Goal: Information Seeking & Learning: Learn about a topic

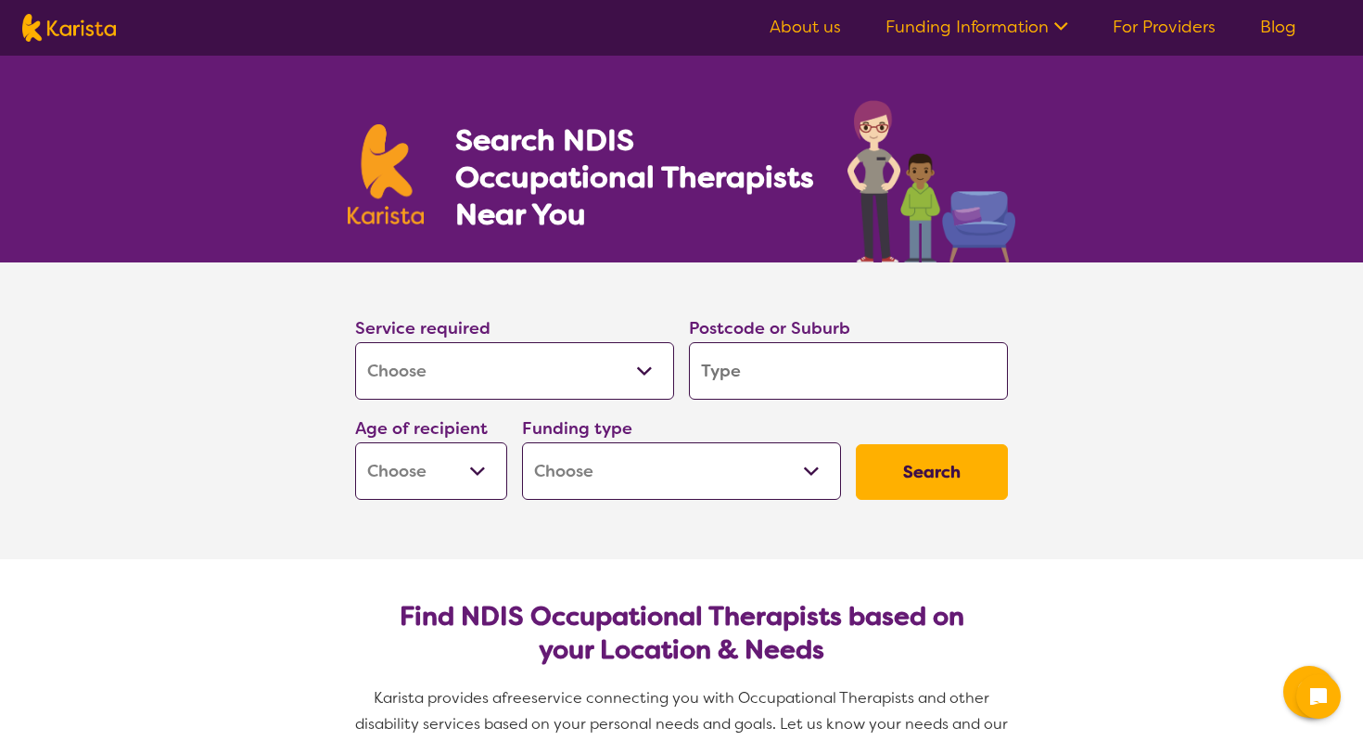
select select "[MEDICAL_DATA]"
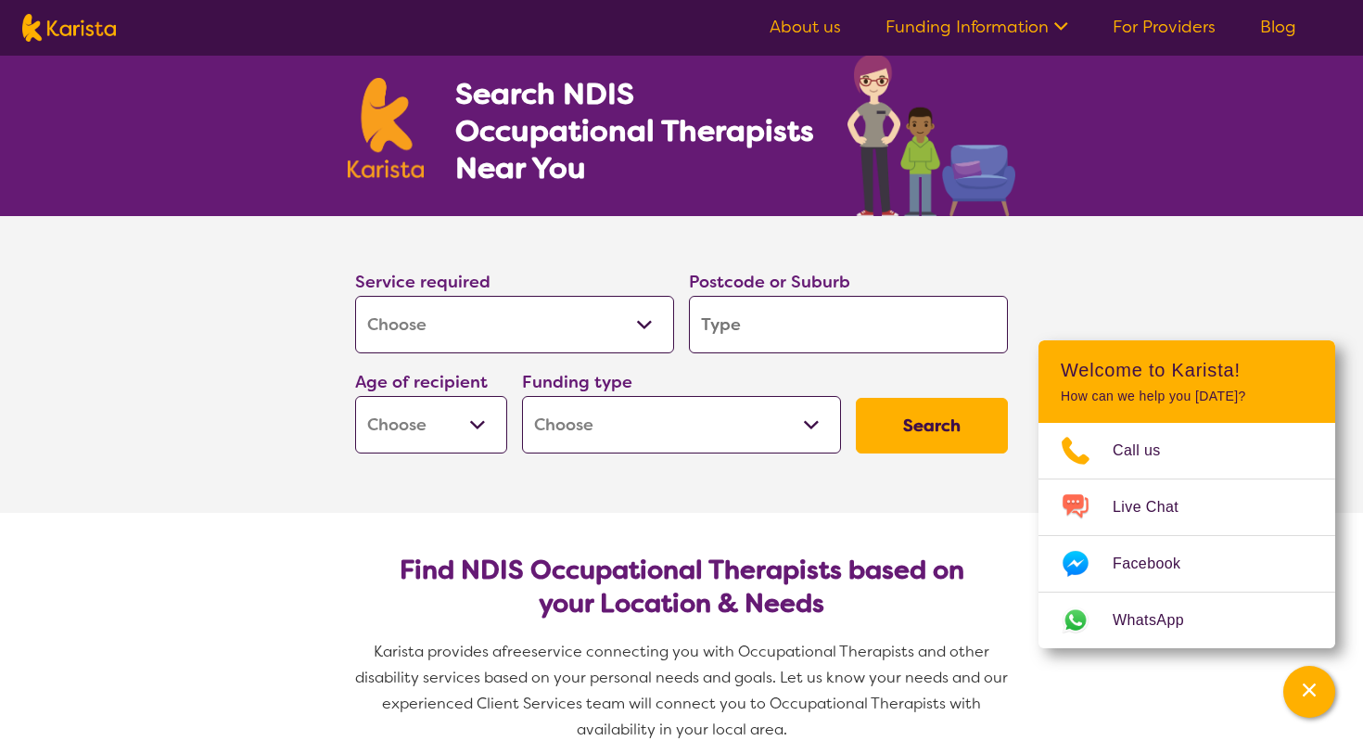
click at [740, 325] on input "search" at bounding box center [848, 324] width 319 height 57
type input "4"
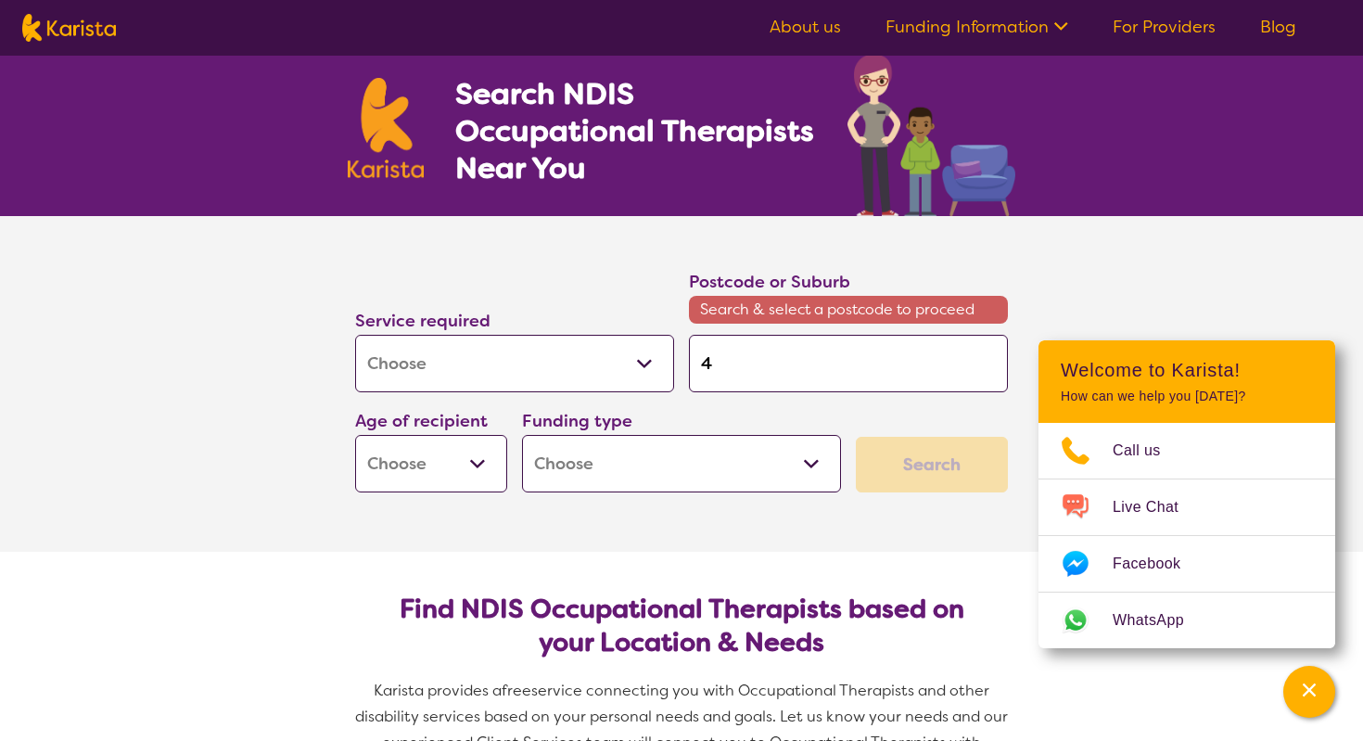
type input "45"
type input "4"
type input "43"
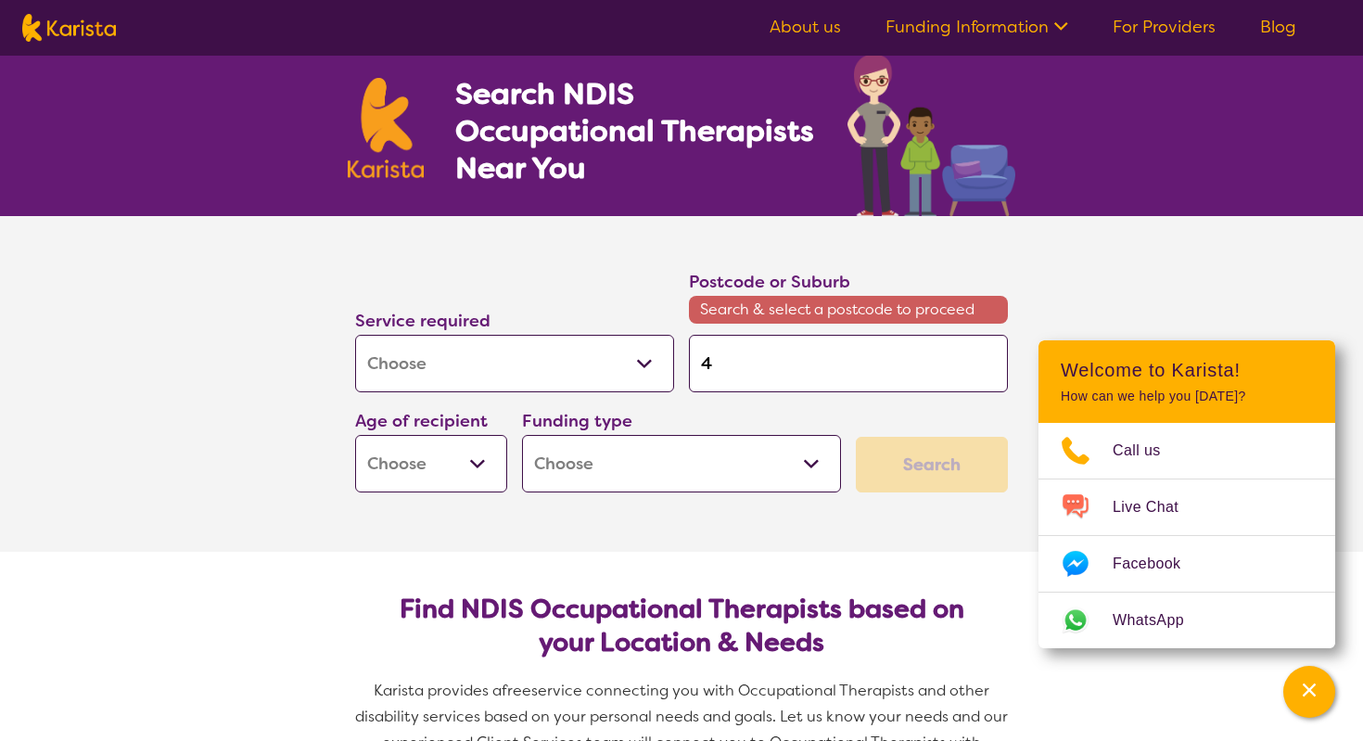
type input "43"
type input "430"
type input "4306"
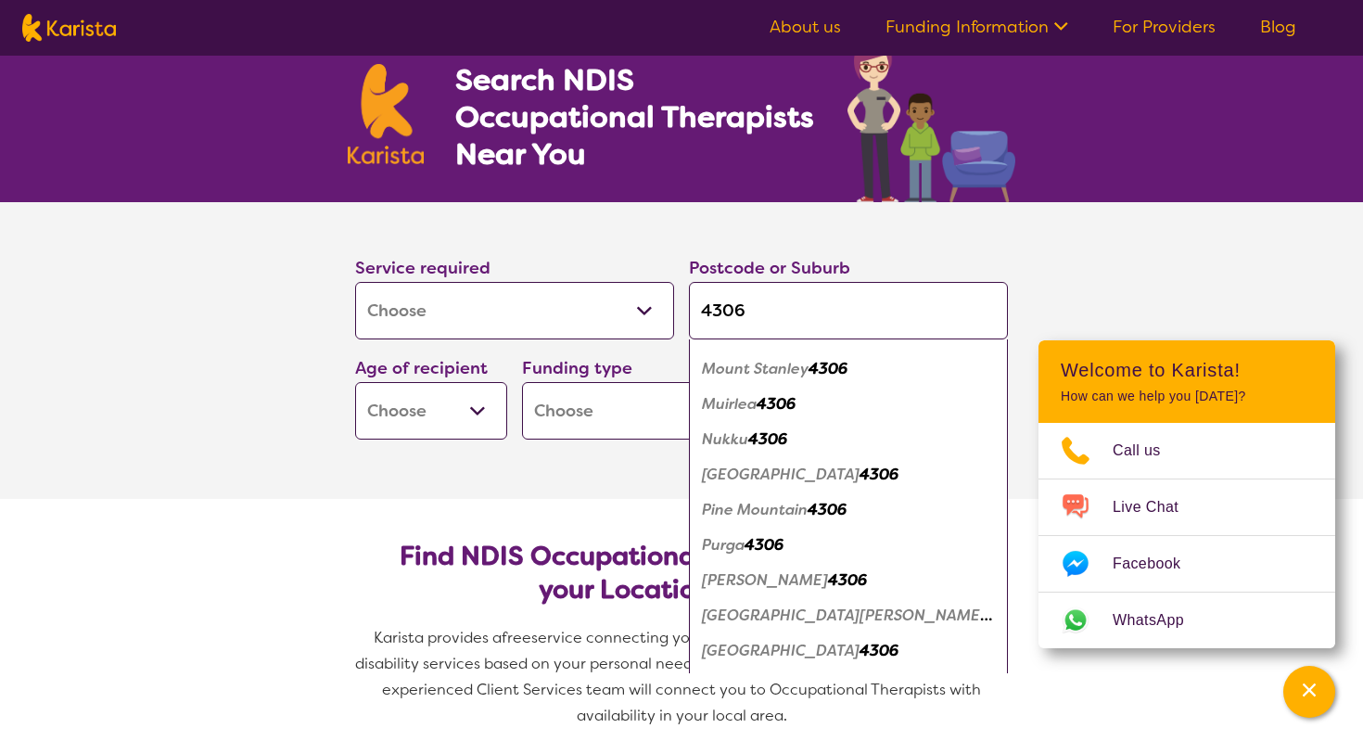
scroll to position [1286, 0]
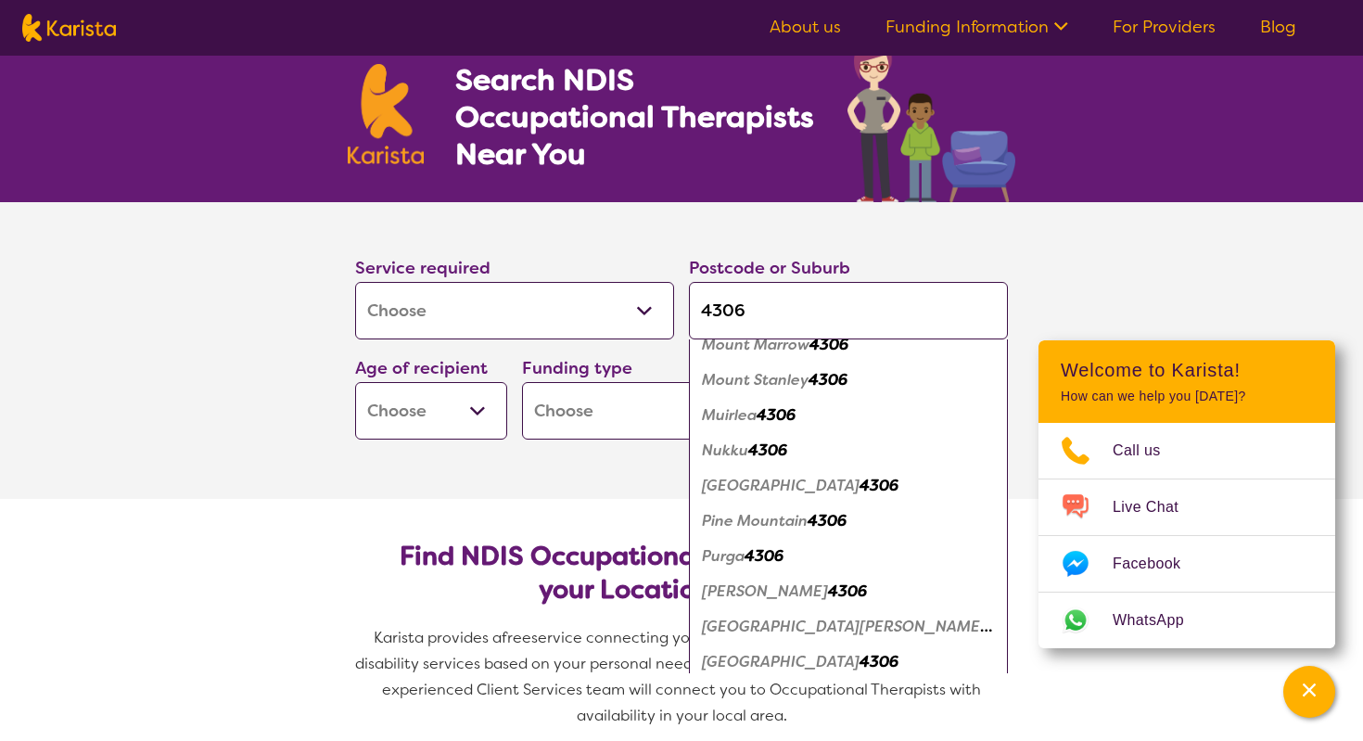
type input "4306"
click at [725, 599] on em "[PERSON_NAME]" at bounding box center [765, 590] width 126 height 19
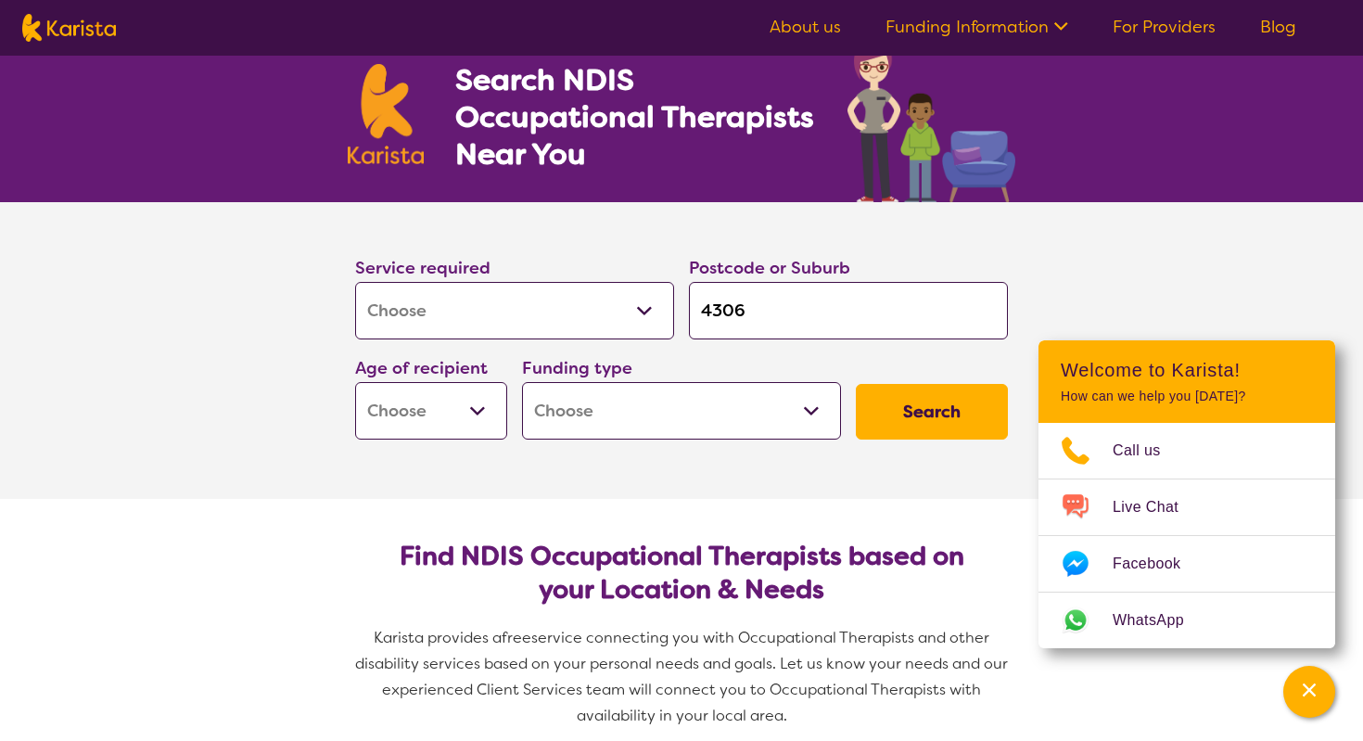
click at [475, 412] on select "Early Childhood - 0 to 9 Child - 10 to 11 Adolescent - 12 to 17 Adult - 18 to 6…" at bounding box center [431, 410] width 152 height 57
select select "AS"
click at [667, 405] on select "Home Care Package (HCP) National Disability Insurance Scheme (NDIS) I don't know" at bounding box center [681, 410] width 319 height 57
select select "NDIS"
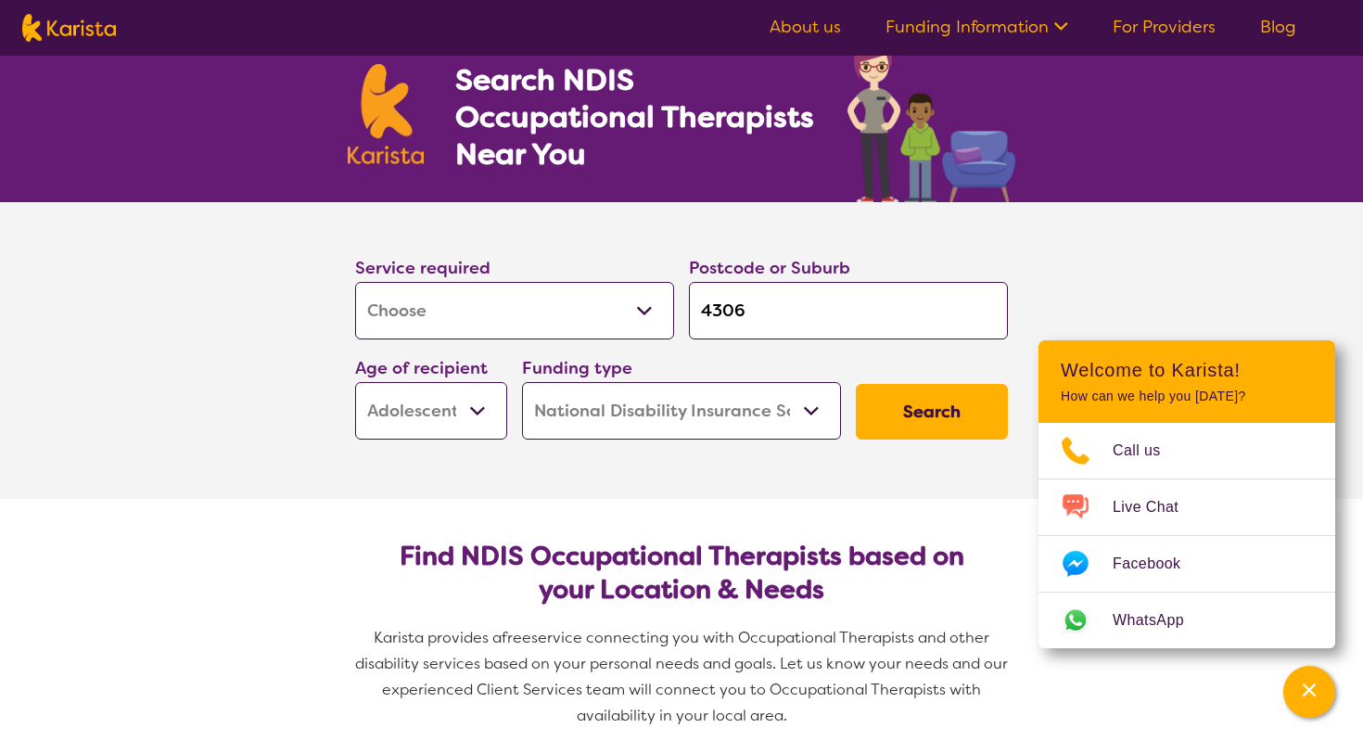
select select "NDIS"
click at [926, 390] on button "Search" at bounding box center [932, 412] width 152 height 56
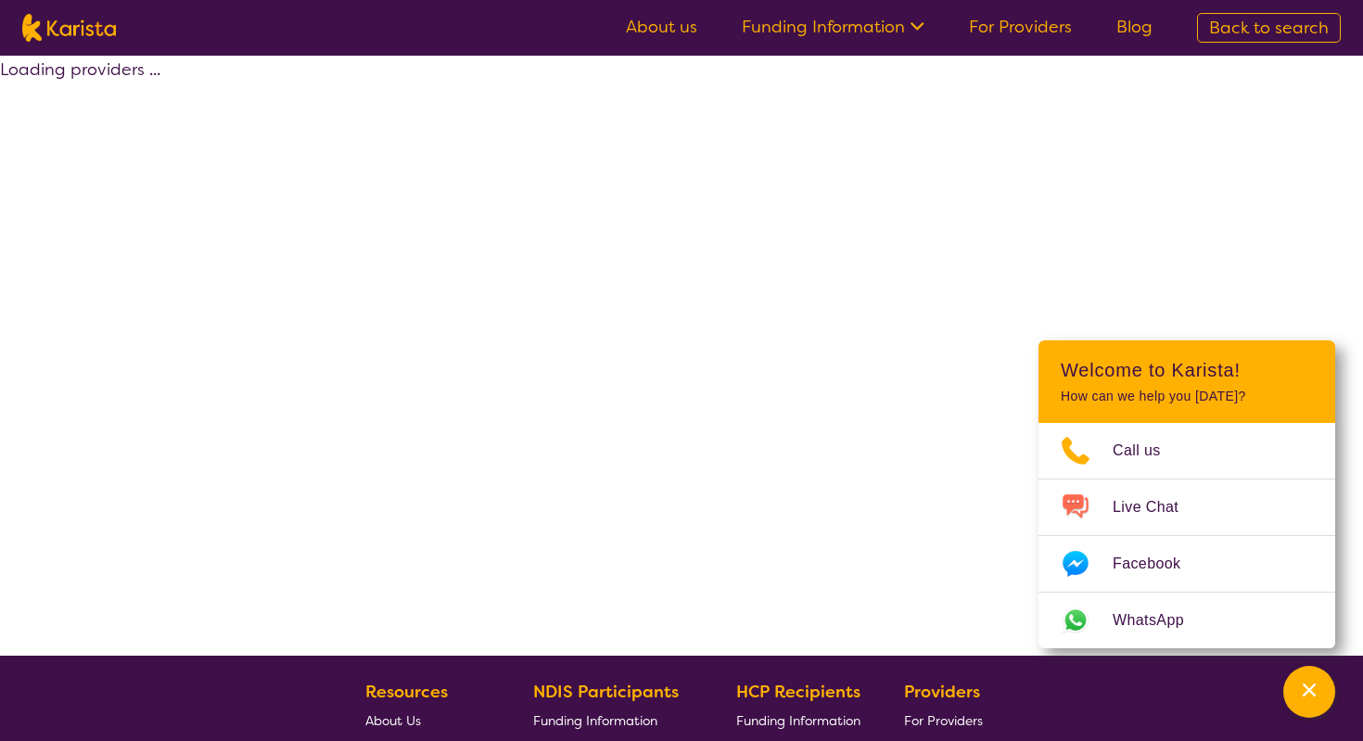
select select "by_score"
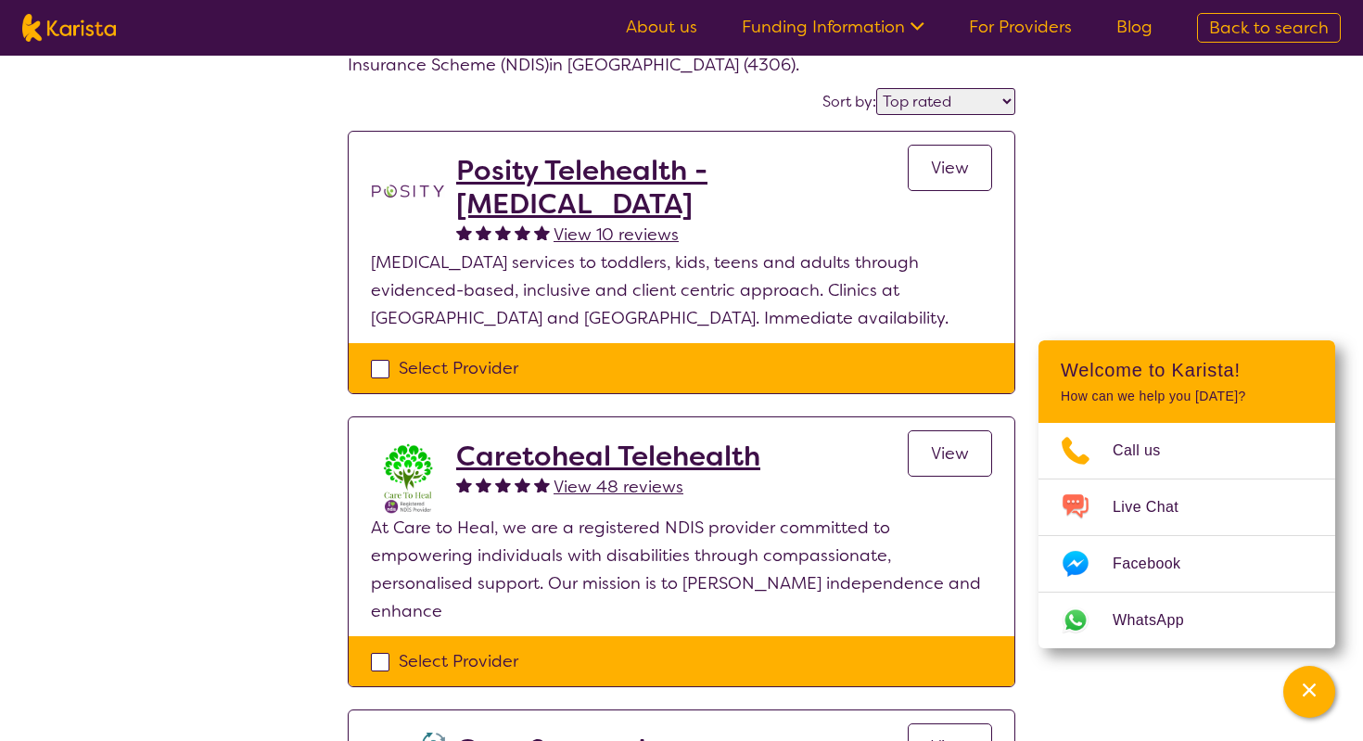
scroll to position [107, 0]
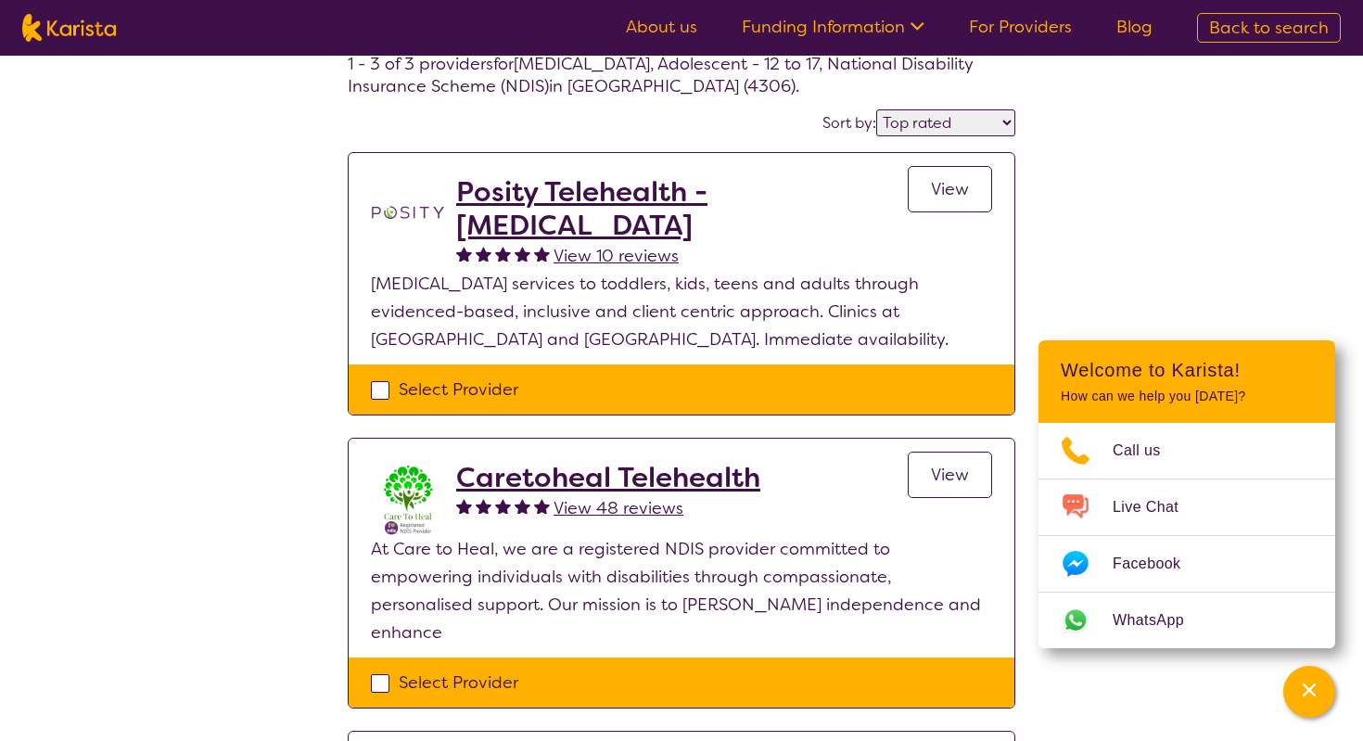
click at [949, 213] on div "View" at bounding box center [950, 222] width 84 height 95
click at [949, 199] on link "View" at bounding box center [950, 189] width 84 height 46
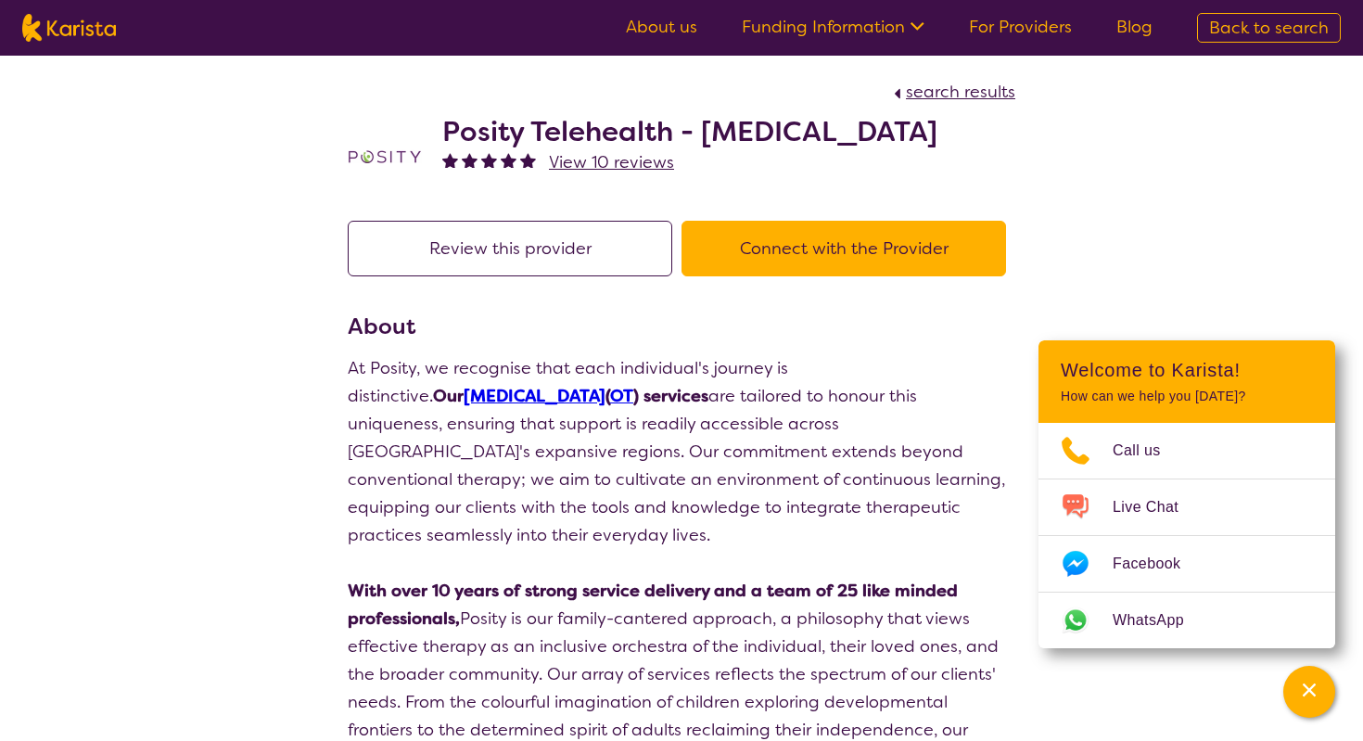
select select "by_score"
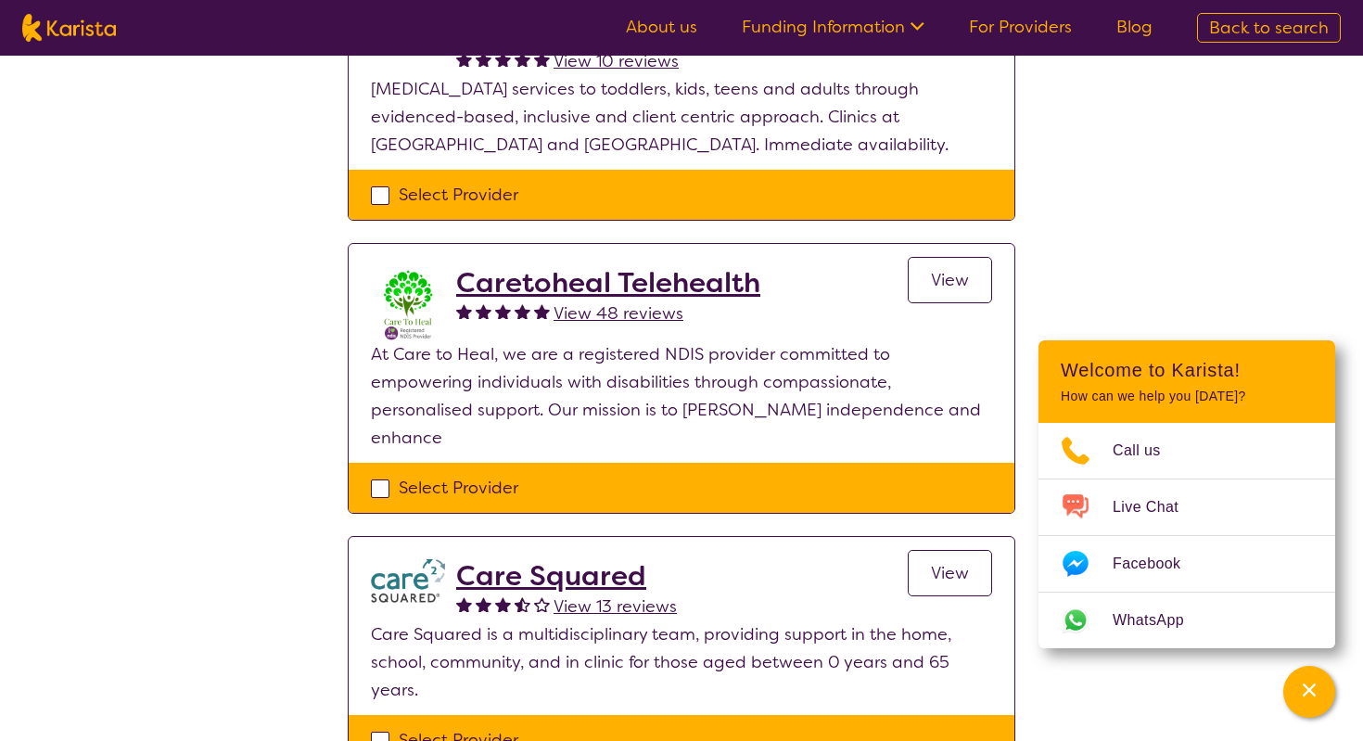
scroll to position [435, 0]
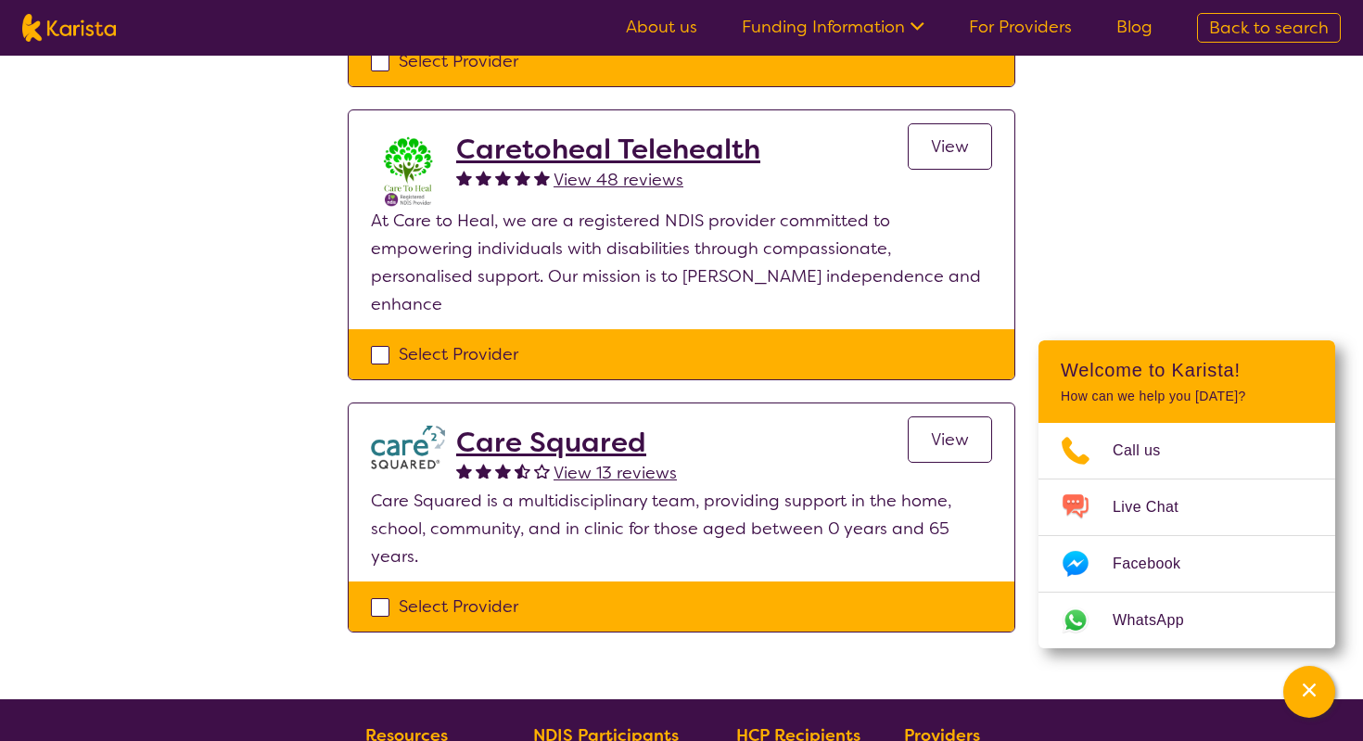
click at [570, 426] on h2 "Care Squared" at bounding box center [566, 442] width 221 height 33
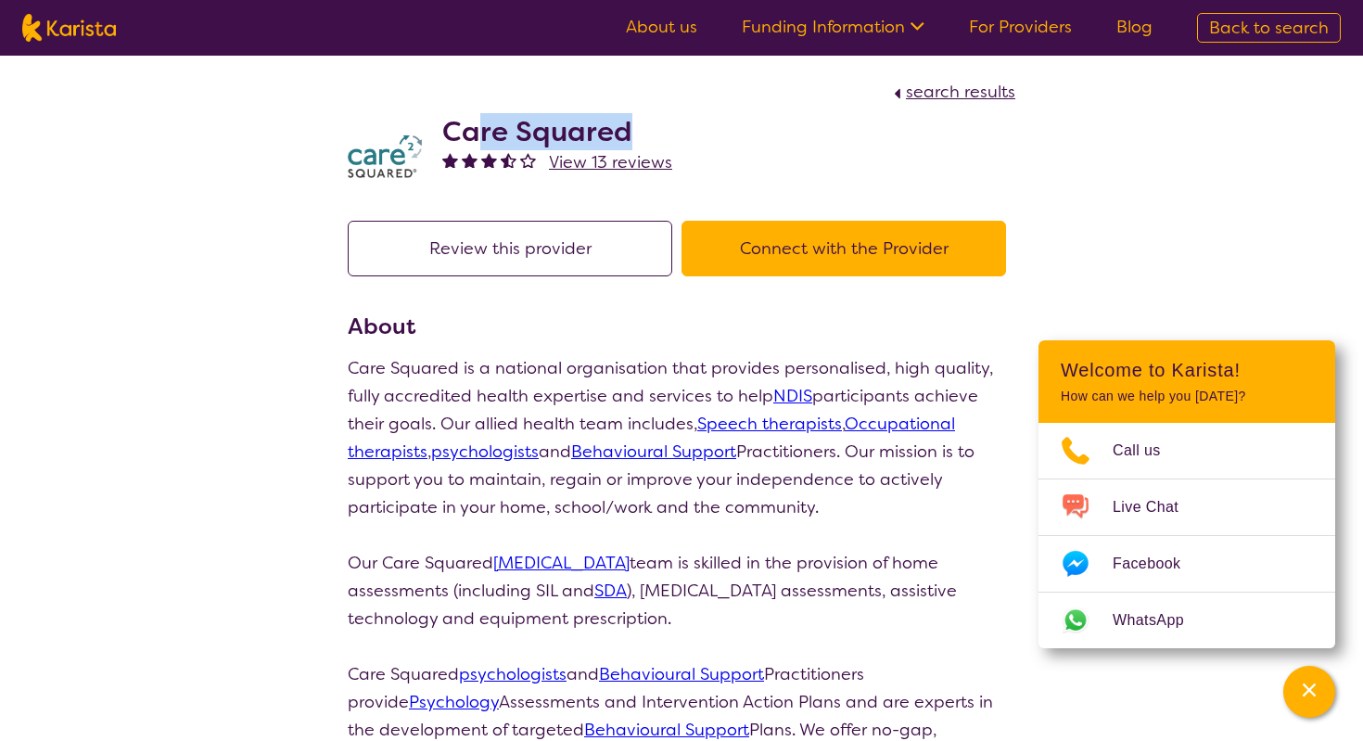
drag, startPoint x: 473, startPoint y: 126, endPoint x: 683, endPoint y: 124, distance: 210.5
click at [683, 124] on div "Care Squared View 13 reviews" at bounding box center [682, 152] width 668 height 93
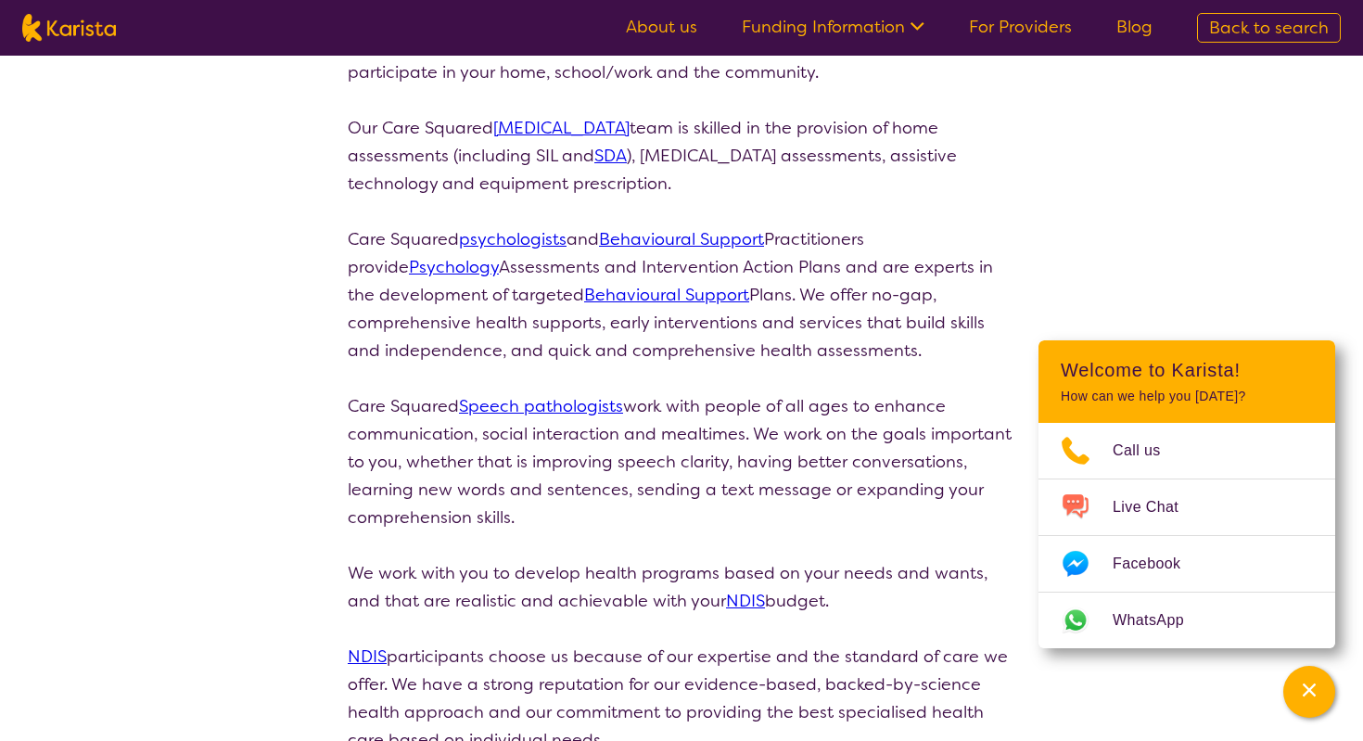
select select "by_score"
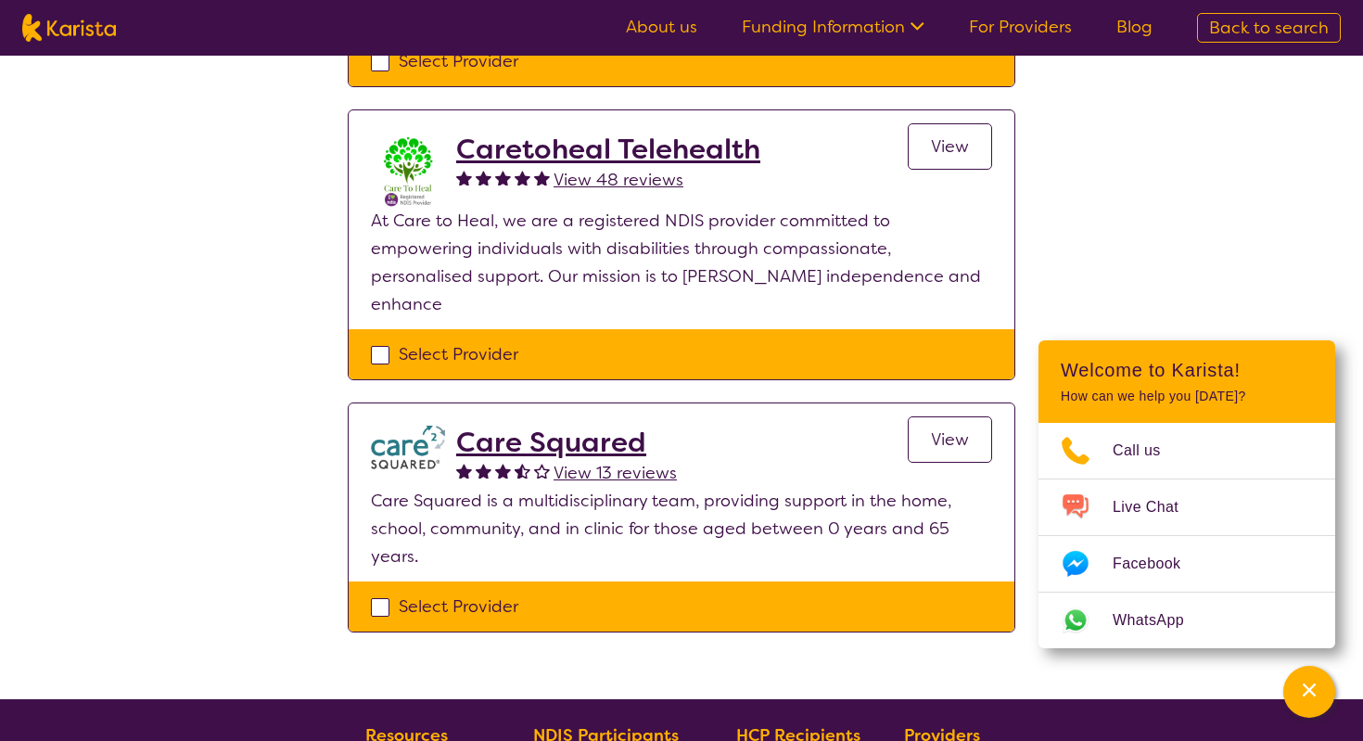
select select "[MEDICAL_DATA]"
select select "AS"
select select "NDIS"
select select "[MEDICAL_DATA]"
select select "AS"
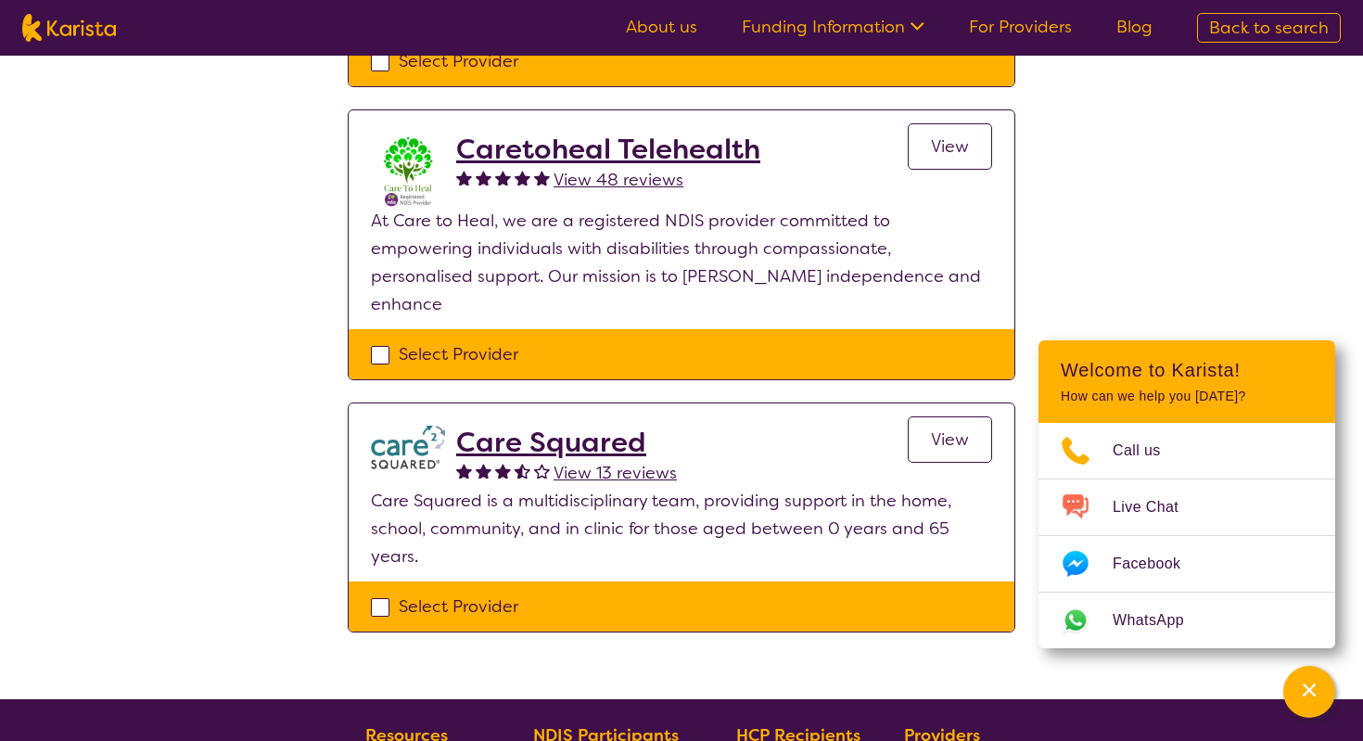
select select "NDIS"
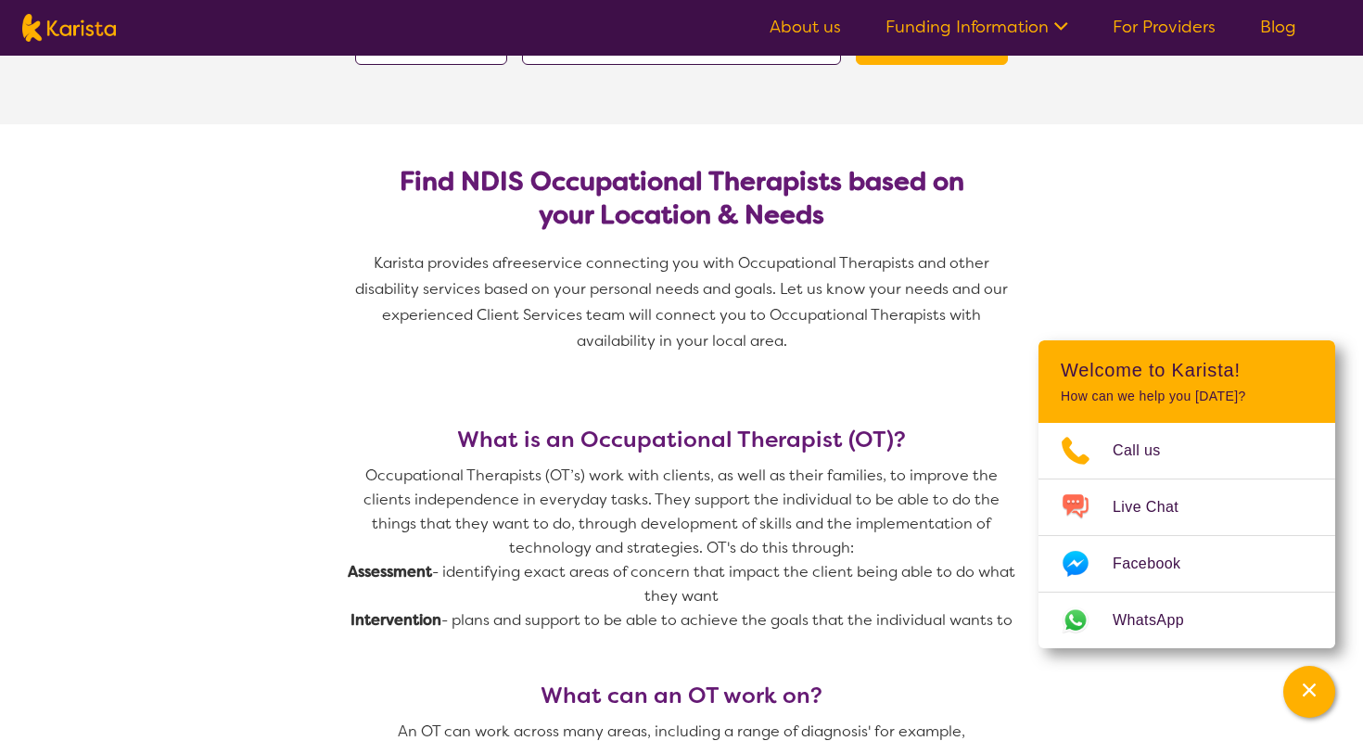
scroll to position [60, 0]
